Goal: Transaction & Acquisition: Obtain resource

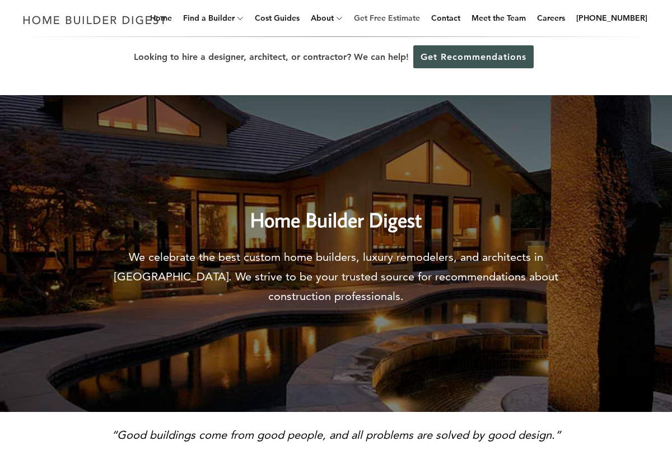
click at [376, 18] on link "Get Free Estimate" at bounding box center [386, 18] width 75 height 36
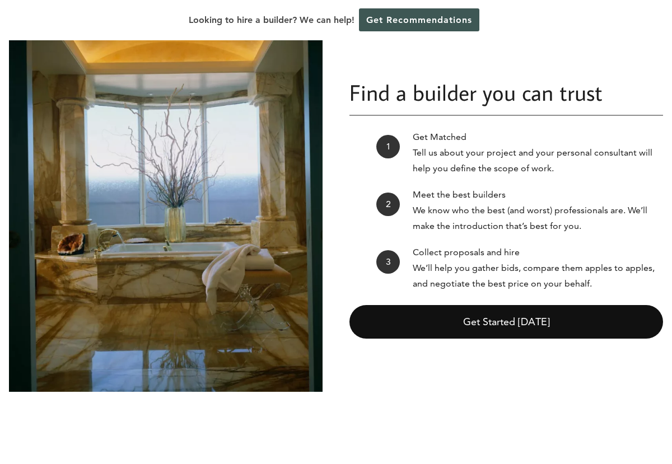
scroll to position [120, 0]
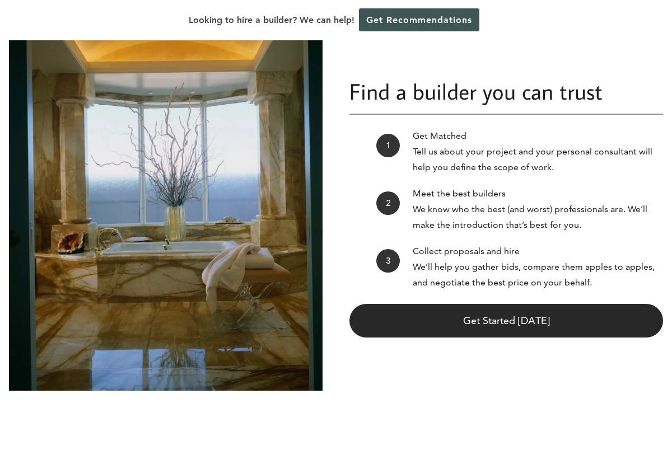
click at [459, 322] on link "Get Started Today" at bounding box center [505, 321] width 313 height 34
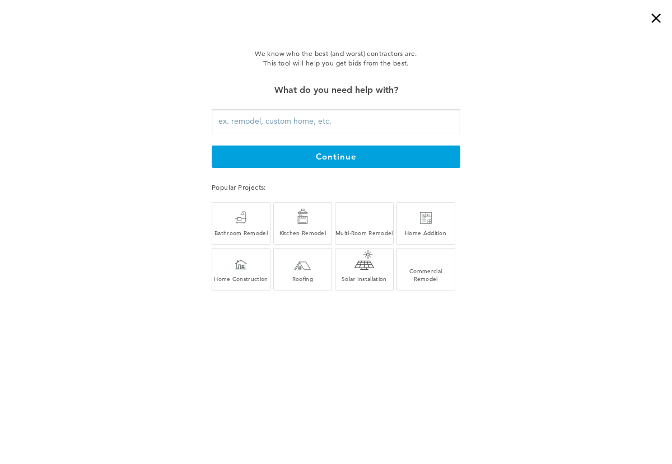
scroll to position [25, 0]
click at [365, 222] on div at bounding box center [364, 216] width 14 height 13
type input "Multi-Room Remodel"
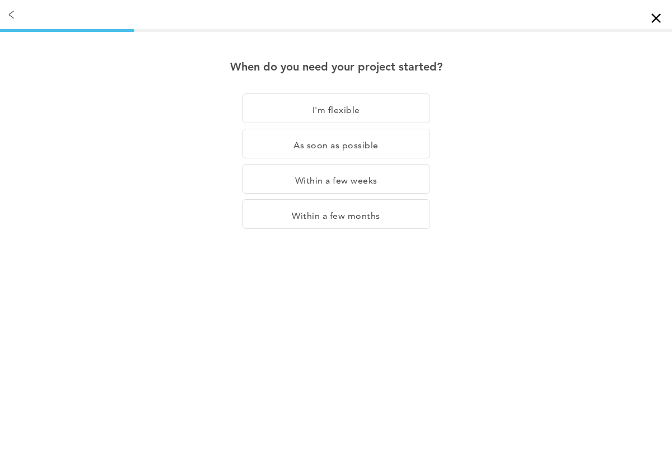
click at [658, 18] on div "×" at bounding box center [660, 11] width 22 height 22
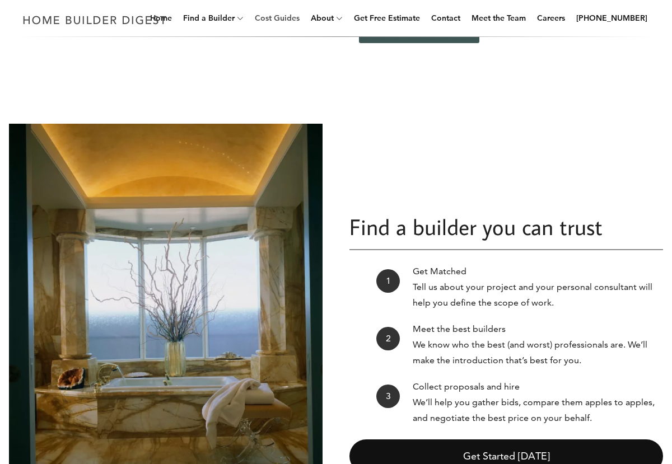
click at [295, 21] on link "Cost Guides" at bounding box center [277, 18] width 54 height 36
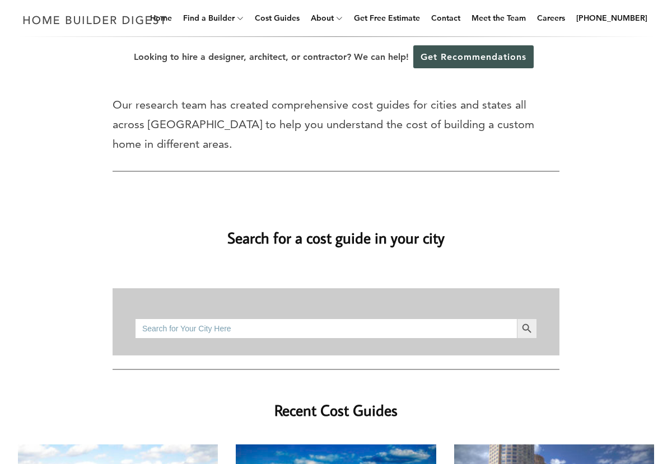
click at [323, 318] on input "Search for:" at bounding box center [326, 328] width 382 height 20
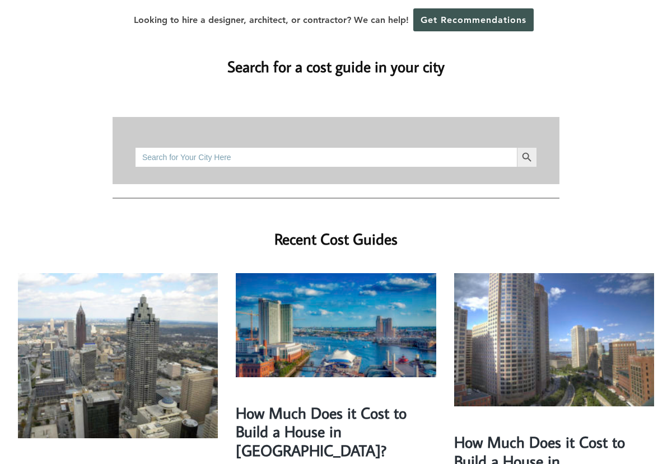
scroll to position [132, 0]
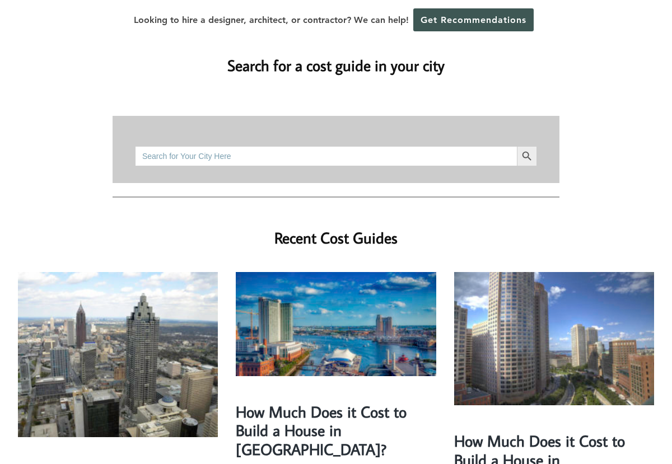
click at [322, 146] on input "Search for:" at bounding box center [326, 156] width 382 height 20
type input "Bellevue"
click at [517, 146] on button "Search Button" at bounding box center [527, 156] width 20 height 20
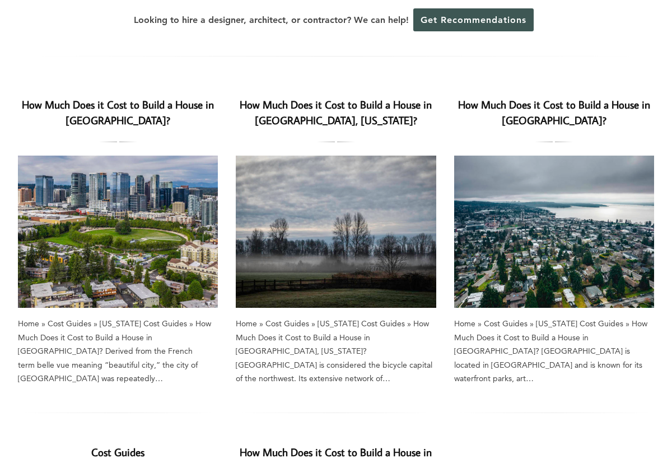
scroll to position [98, 0]
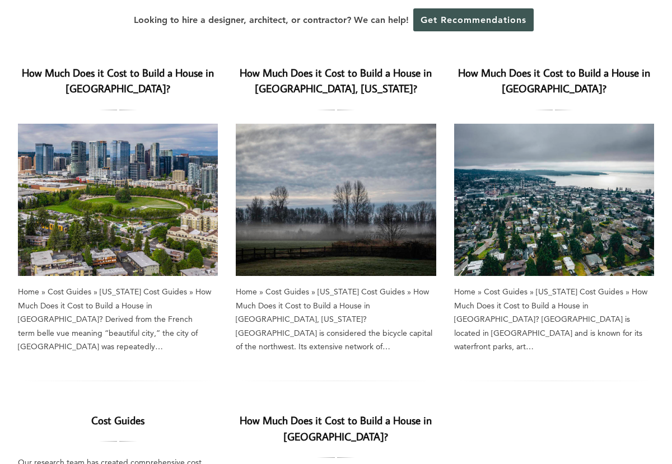
click at [100, 77] on link "How Much Does it Cost to Build a House in Bellevue?" at bounding box center [118, 80] width 192 height 30
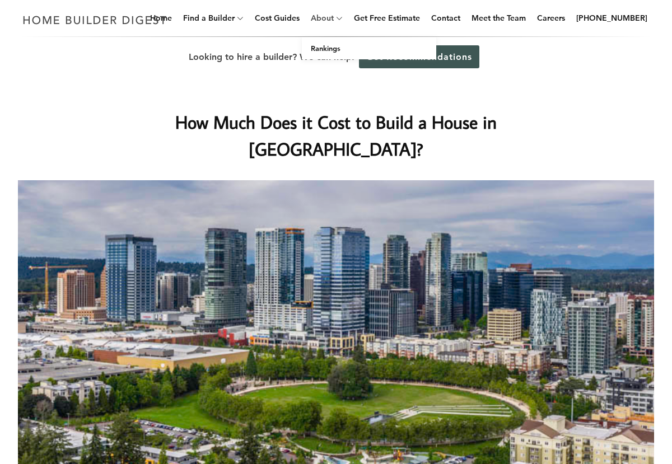
click at [334, 22] on link "About" at bounding box center [319, 18] width 27 height 36
click at [380, 22] on link "Get Free Estimate" at bounding box center [386, 18] width 75 height 36
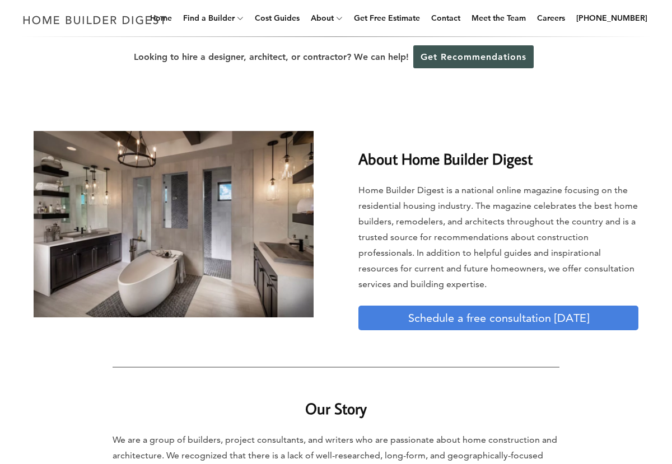
click at [495, 322] on link "Schedule a free consultation today" at bounding box center [498, 318] width 280 height 25
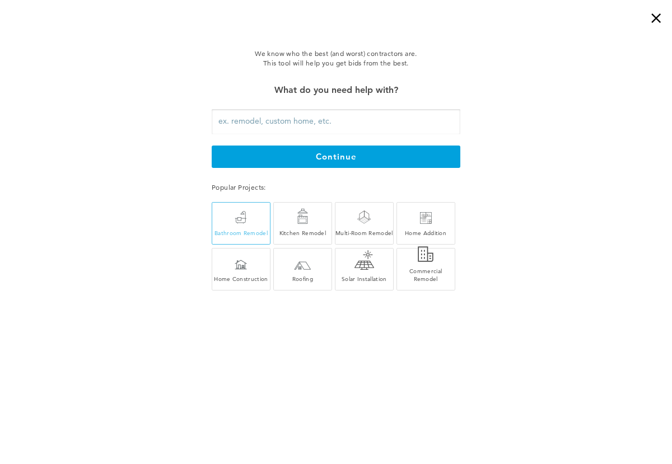
click at [262, 224] on div "Bathroom Remodel" at bounding box center [241, 225] width 58 height 24
type input "Bathroom Remodel"
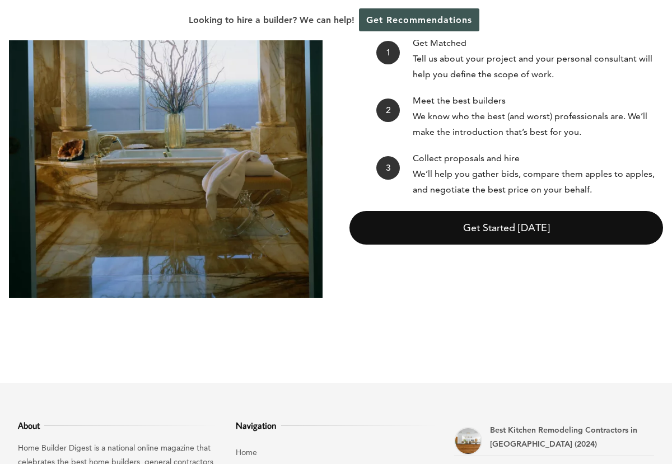
scroll to position [273, 0]
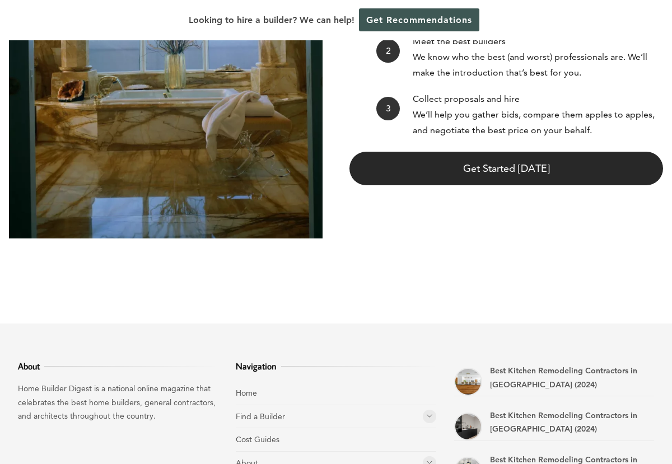
click at [482, 166] on link "Get Started Today" at bounding box center [505, 169] width 313 height 34
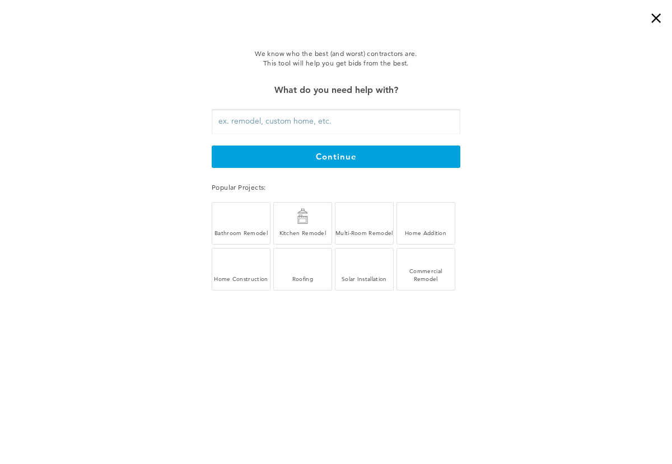
scroll to position [0, 0]
click at [651, 16] on div "×" at bounding box center [660, 11] width 22 height 22
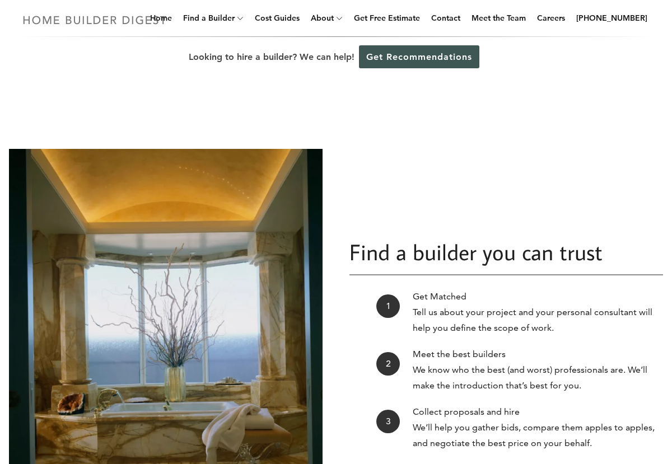
click at [62, 17] on img at bounding box center [95, 20] width 154 height 22
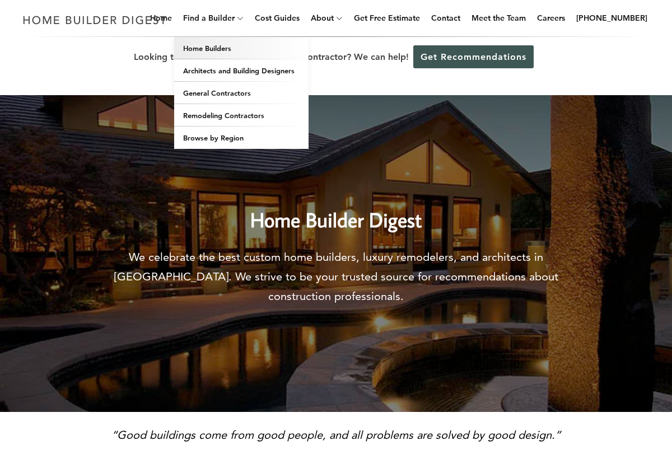
click at [251, 53] on link "Home Builders" at bounding box center [241, 48] width 134 height 22
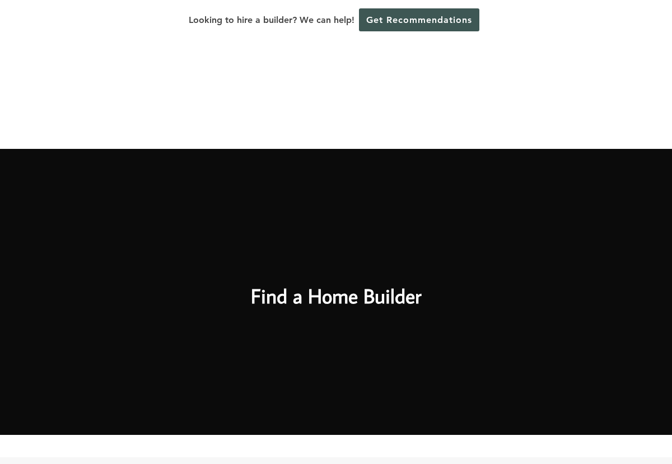
scroll to position [415, 0]
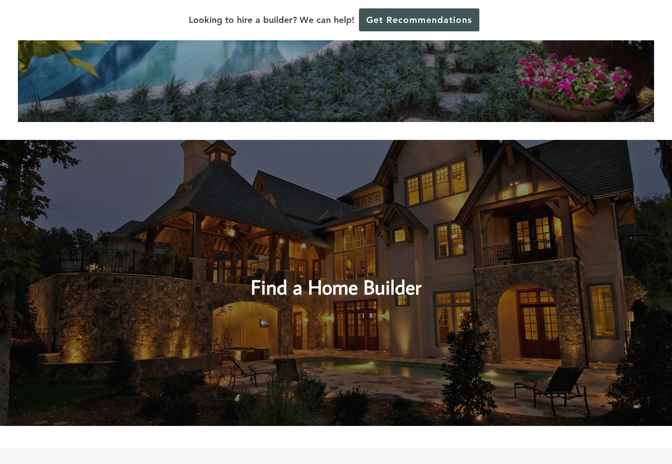
click at [419, 282] on h2 "Find a Home Builder" at bounding box center [336, 277] width 476 height 50
click at [408, 288] on h2 "Find a Home Builder" at bounding box center [336, 277] width 476 height 50
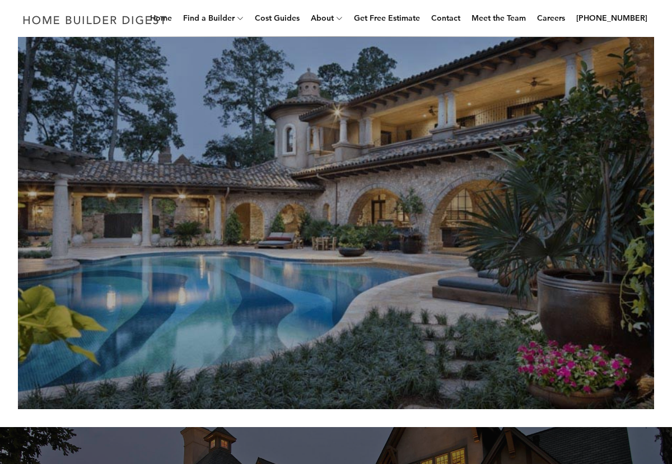
scroll to position [0, 0]
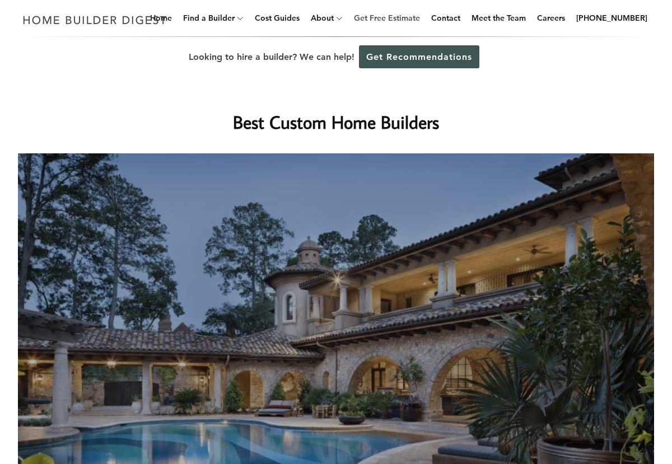
click at [411, 20] on link "Get Free Estimate" at bounding box center [386, 18] width 75 height 36
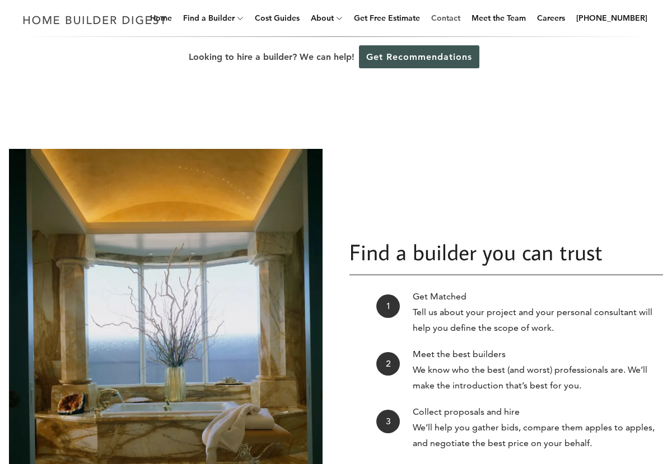
click at [459, 23] on link "Contact" at bounding box center [445, 18] width 38 height 36
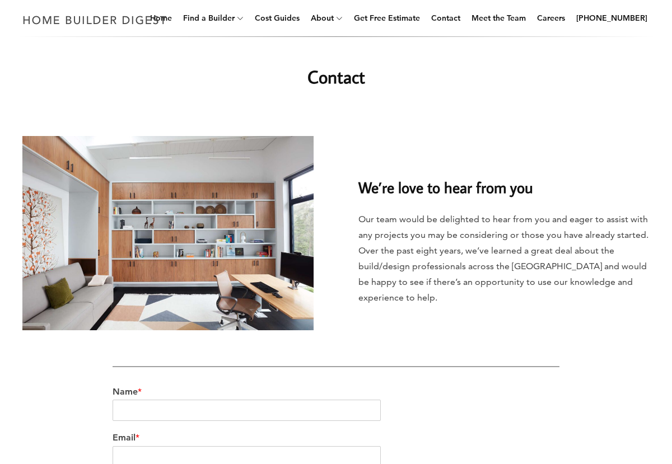
scroll to position [33, 0]
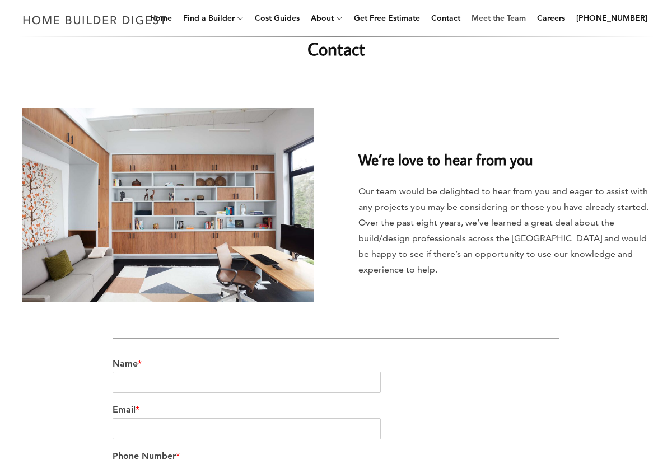
click at [529, 19] on link "Meet the Team" at bounding box center [498, 18] width 63 height 36
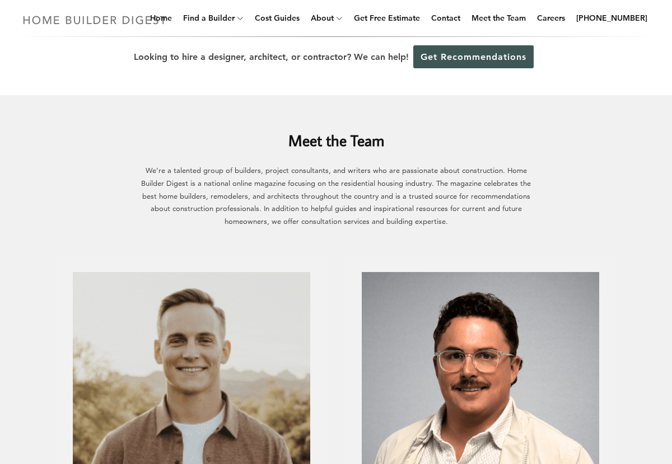
click at [169, 17] on img at bounding box center [95, 20] width 154 height 22
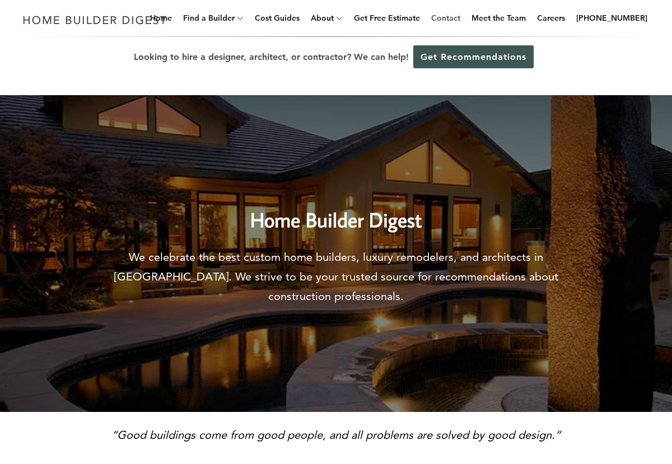
click at [456, 19] on link "Contact" at bounding box center [445, 18] width 38 height 36
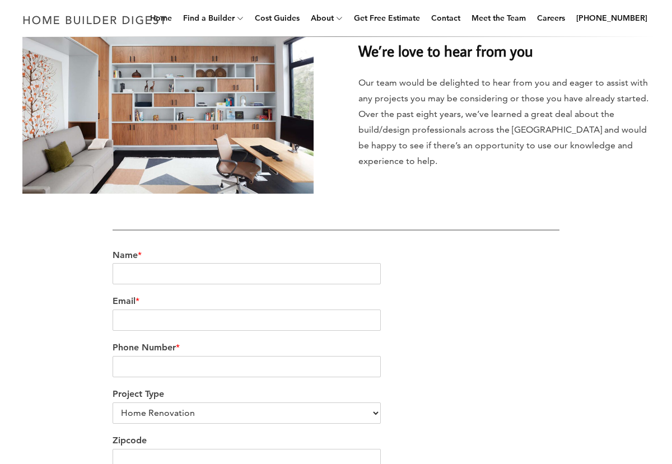
scroll to position [128, 0]
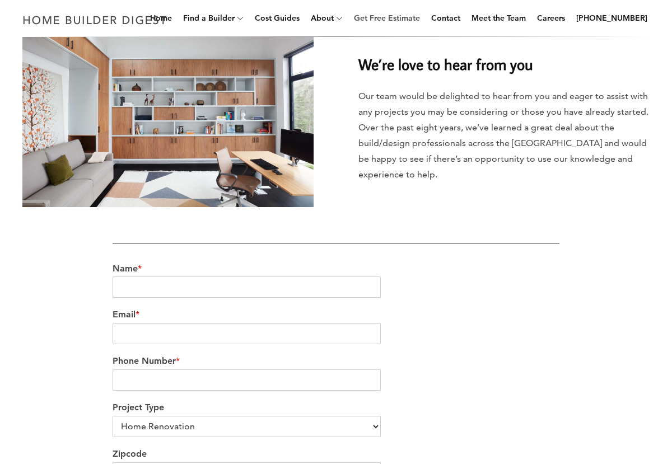
click at [421, 21] on link "Get Free Estimate" at bounding box center [386, 18] width 75 height 36
